Goal: Transaction & Acquisition: Purchase product/service

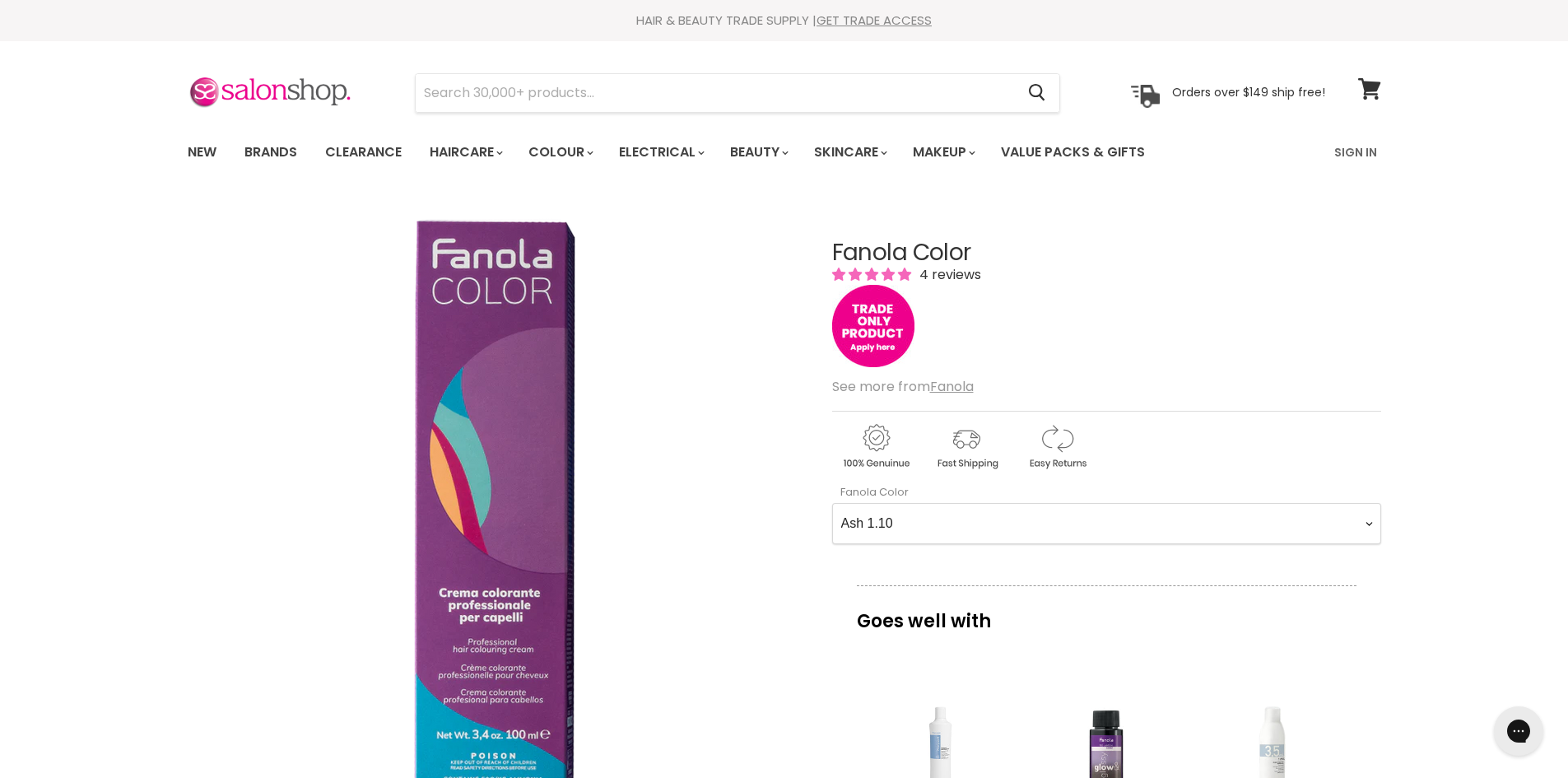
drag, startPoint x: 0, startPoint y: 0, endPoint x: 1580, endPoint y: -68, distance: 1581.5
click at [1567, 0] on html "Skip to content HAIR & BEAUTY TRADE SUPPLY | GET TRADE ACCESS HAIR & BEAUTY TRA…" at bounding box center [784, 389] width 1568 height 778
click at [954, 273] on span "4 reviews" at bounding box center [948, 274] width 67 height 18
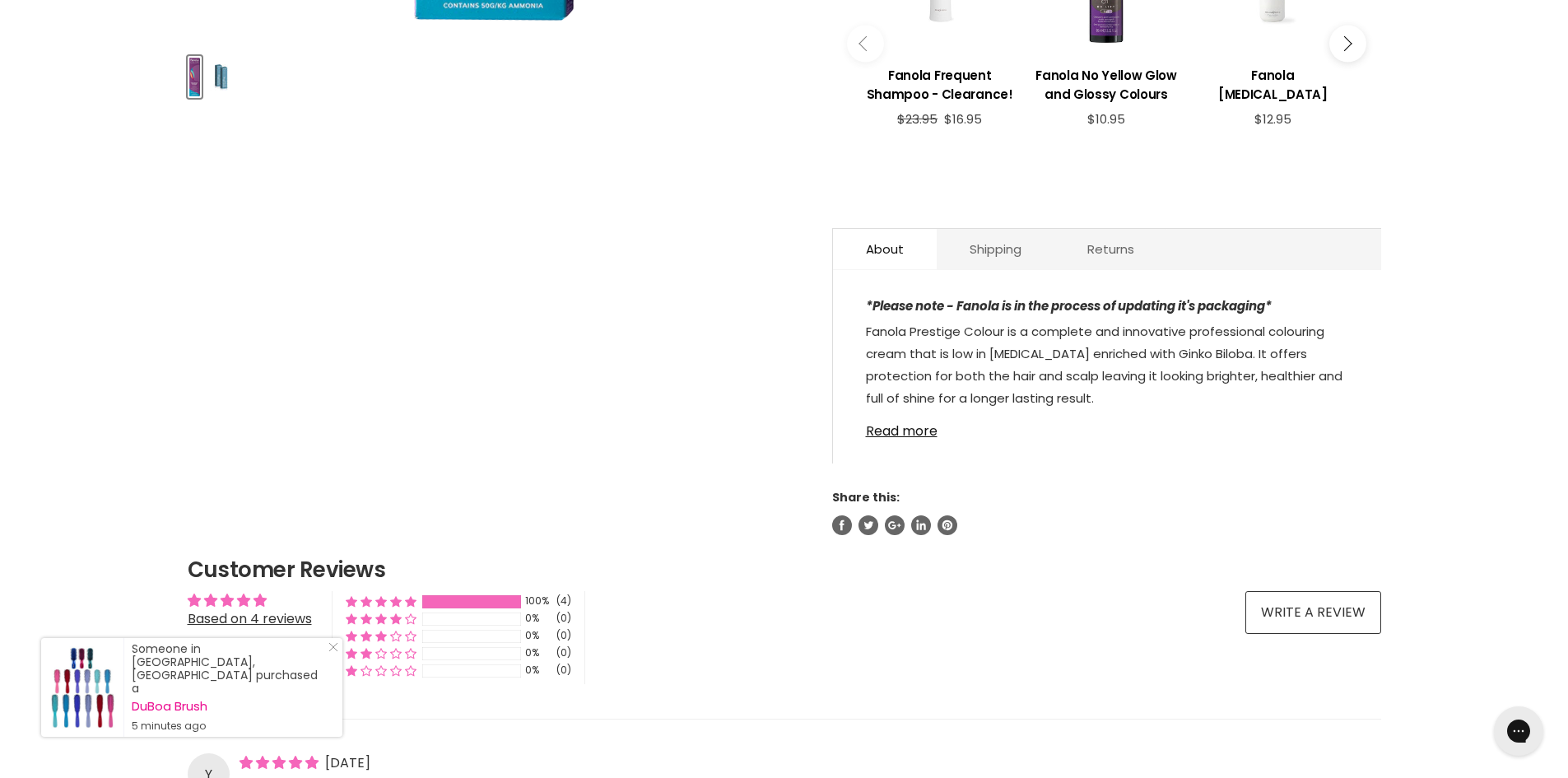
scroll to position [1304, 0]
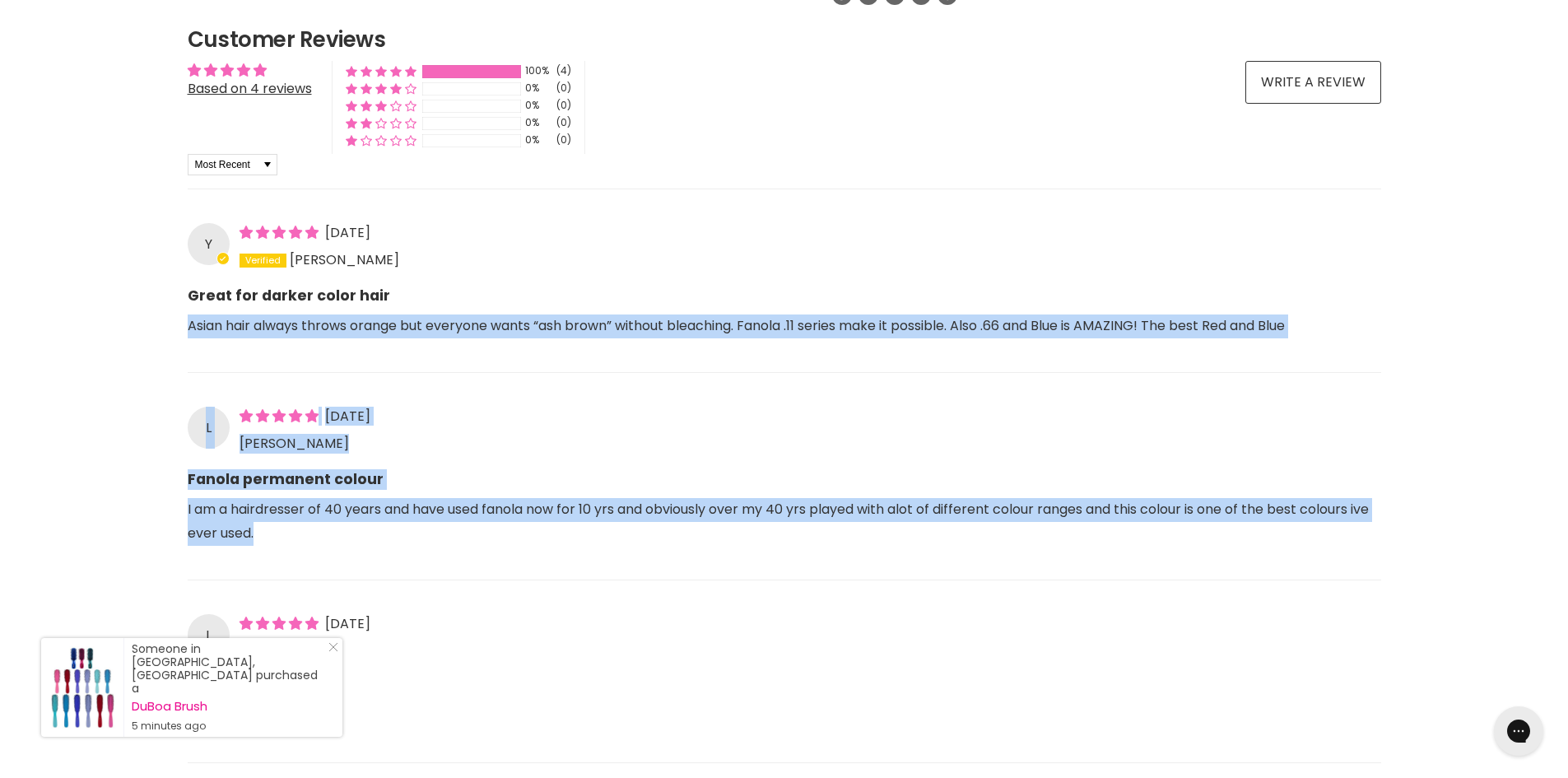
drag, startPoint x: 954, startPoint y: 273, endPoint x: 531, endPoint y: 535, distance: 497.6
click at [531, 535] on div "Y [DATE] [PERSON_NAME] Great for darker color hair Asian hair always throws ora…" at bounding box center [784, 560] width 1193 height 744
click at [451, 389] on div "L [DATE] [PERSON_NAME] permanent colour I am a hairdresser of 40 years and have…" at bounding box center [784, 469] width 1193 height 194
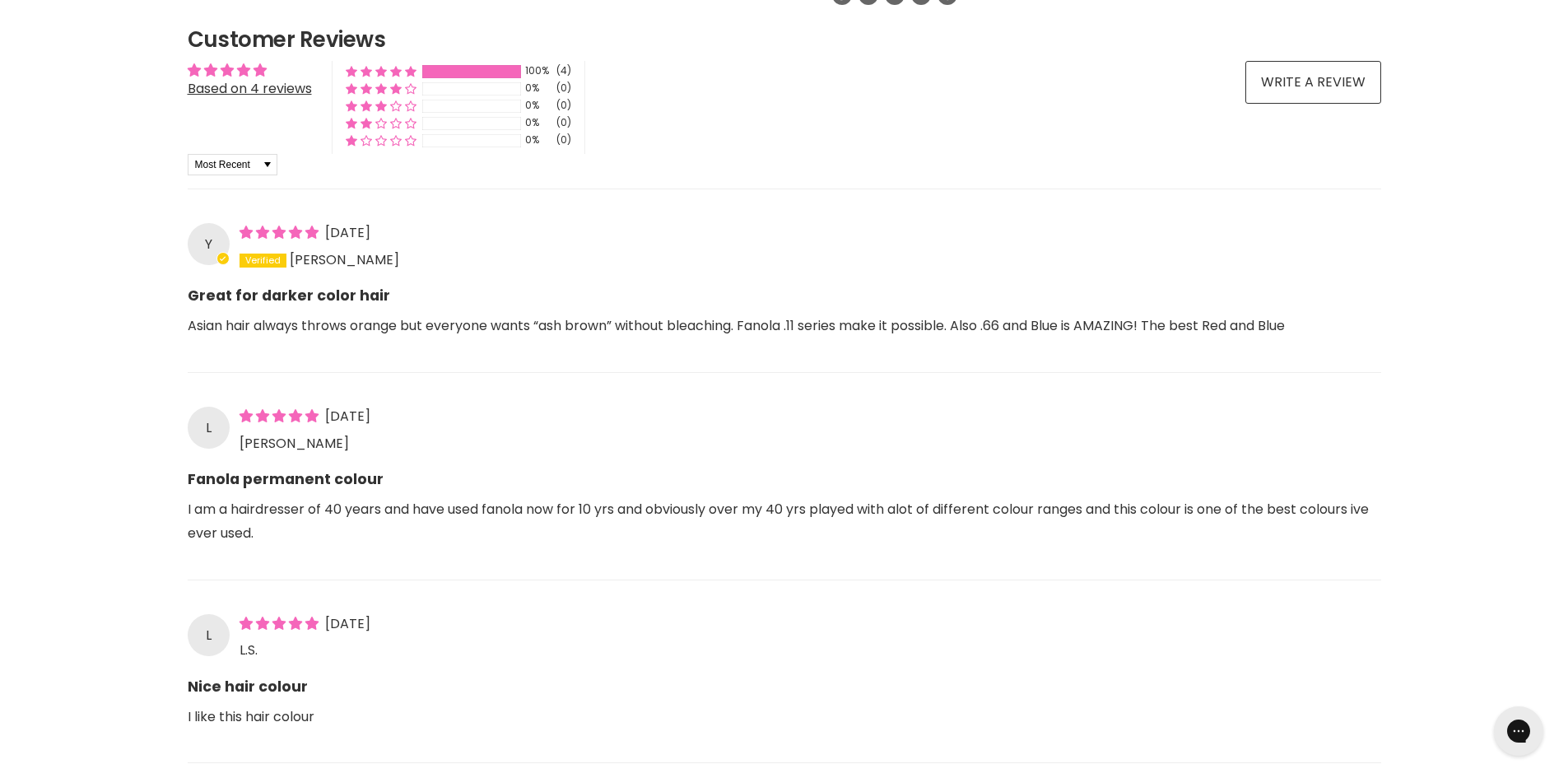
scroll to position [0, 0]
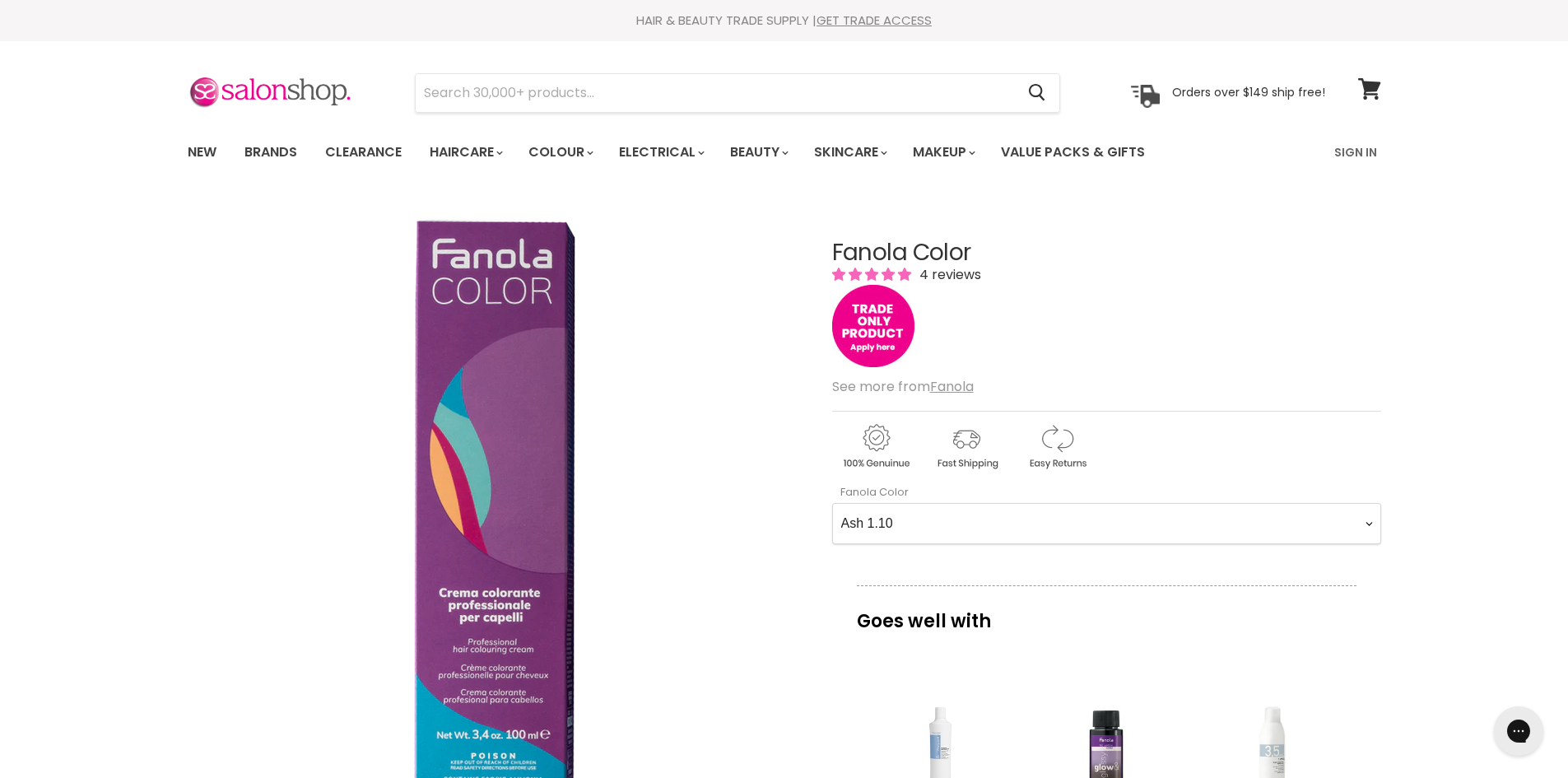
click at [906, 536] on Color-0-0 "Ash 1.10 Ash 5.1 Ash 6.1 Ash 7.1 Ash 8.1 Ash 9.1 Ash 10.1 Intense Ash 5.11 Inte…" at bounding box center [1106, 524] width 549 height 41
select Color-0-0 "Intense Ash 8.11"
click at [832, 503] on Color-0-0 "Ash 1.10 Ash 5.1 Ash 6.1 Ash 7.1 Ash 8.1 Ash 9.1 Ash 10.1 Intense Ash 5.11 Inte…" at bounding box center [1106, 524] width 549 height 41
click at [772, 441] on div "Click or scroll to zoom Tap or pinch to zoom" at bounding box center [494, 506] width 615 height 615
